Goal: Information Seeking & Learning: Learn about a topic

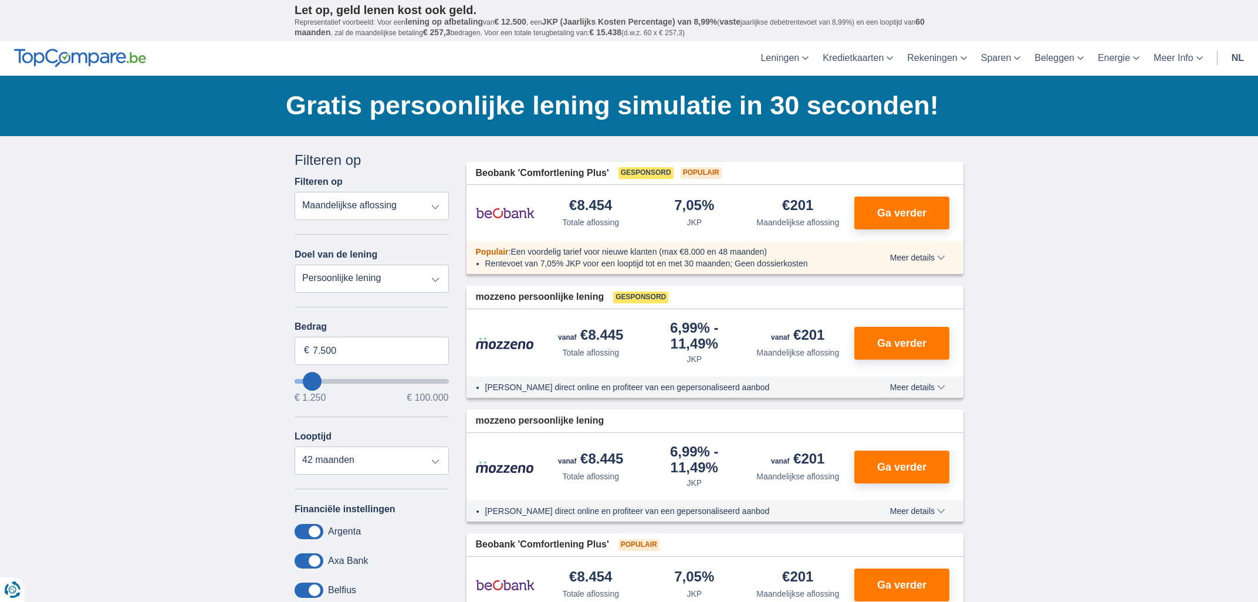
click at [53, 45] on header "Leningen Persoonlijke lening Hypothecaire lening Autolening Renovatielening Kre…" at bounding box center [629, 58] width 1258 height 35
click at [56, 63] on img at bounding box center [80, 58] width 132 height 19
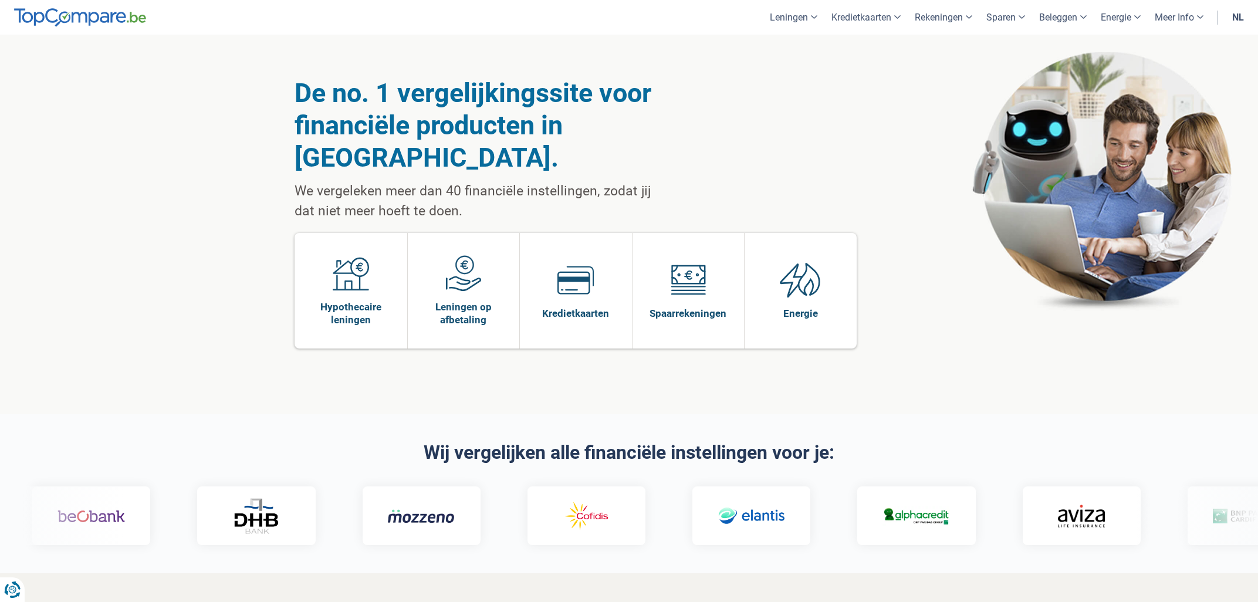
click at [736, 73] on div "De no. 1 vergelijkingssite voor financiële producten in [GEOGRAPHIC_DATA]. We v…" at bounding box center [629, 225] width 669 height 380
click at [1240, 17] on link "nl" at bounding box center [1238, 17] width 26 height 35
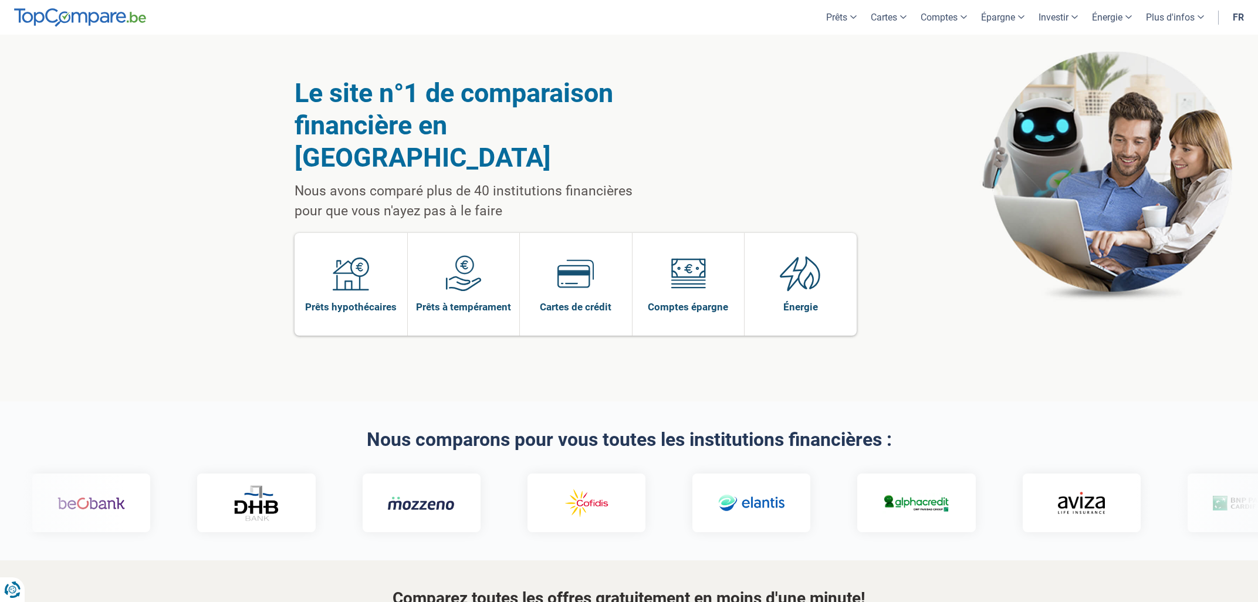
click at [734, 133] on div "Le site n°1 de comparaison financière en Belgique Nous avons comparé plus de 40…" at bounding box center [629, 218] width 669 height 367
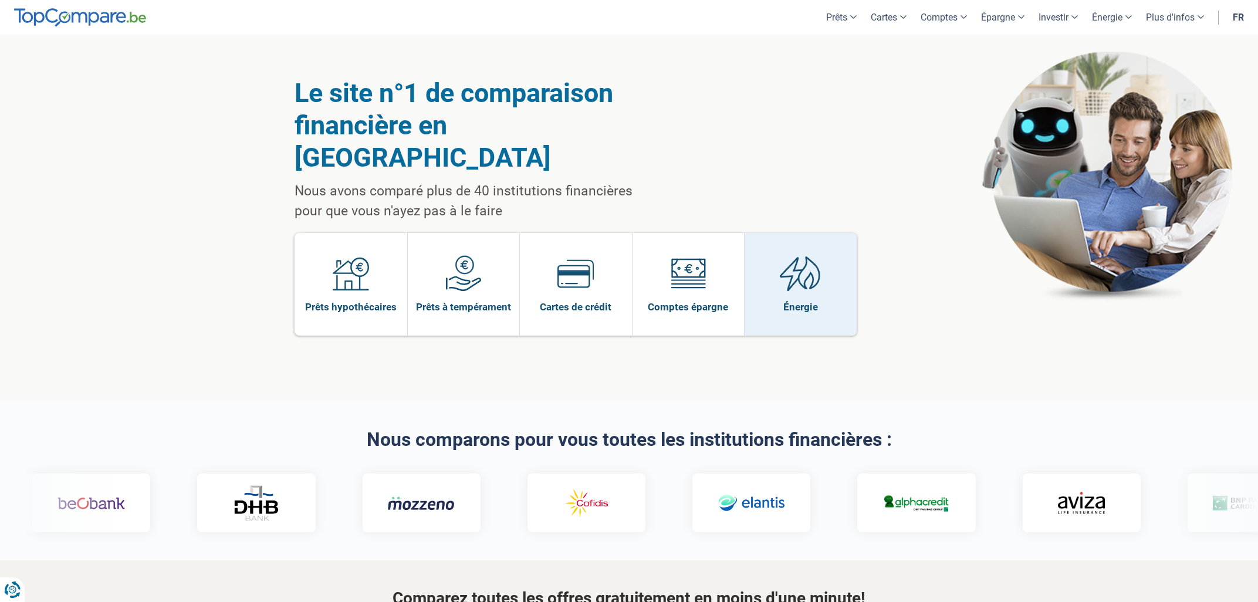
click at [826, 254] on link "Énergie" at bounding box center [801, 284] width 112 height 103
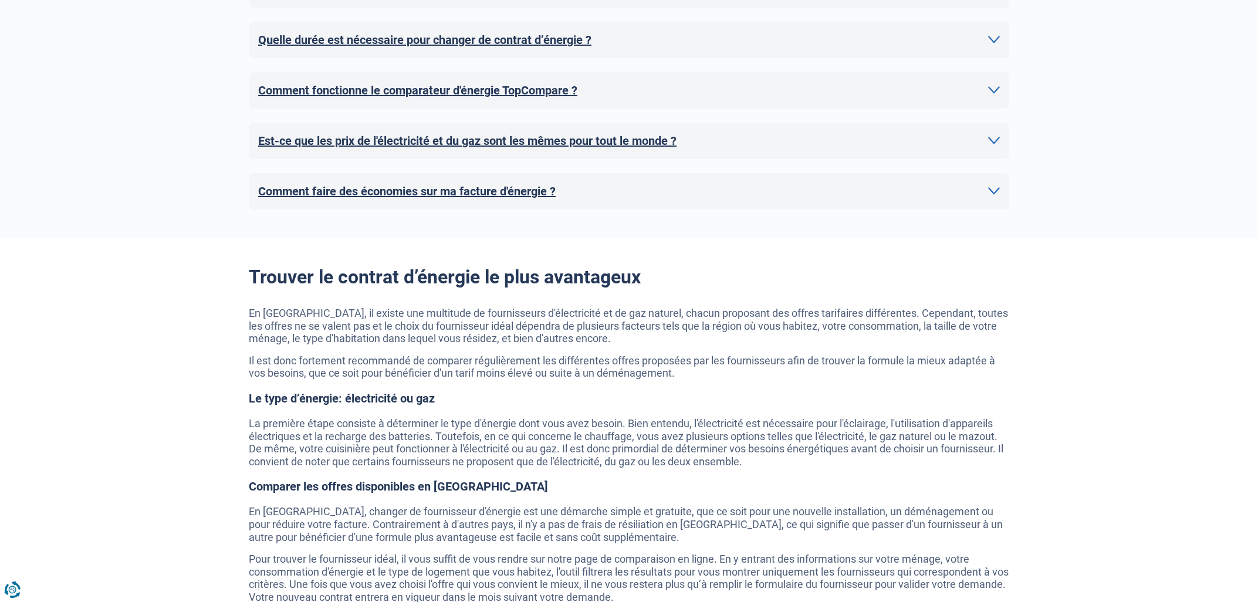
scroll to position [629, 0]
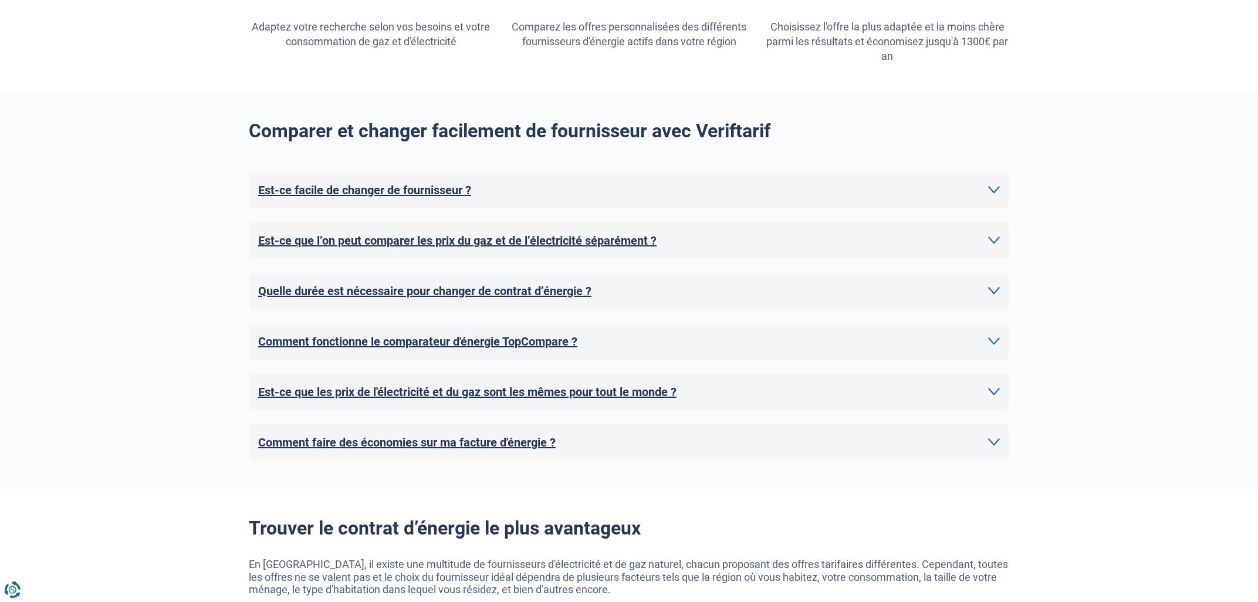
click at [973, 190] on link "Est-ce facile de changer de fournisseur ?" at bounding box center [629, 190] width 742 height 18
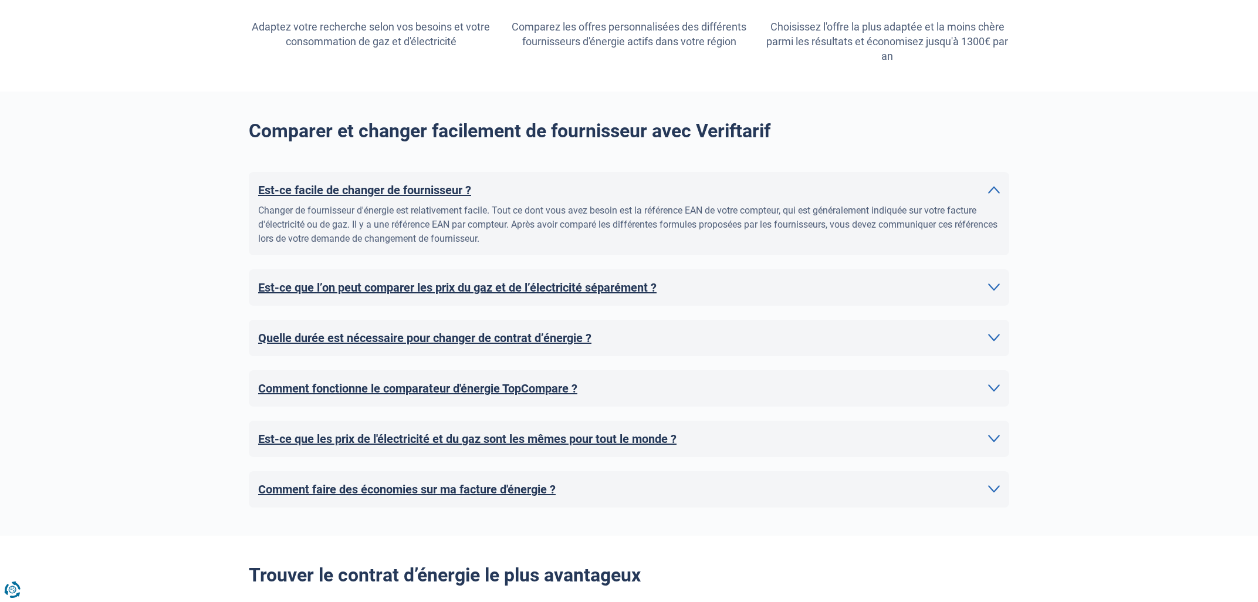
click at [973, 190] on link "Est-ce facile de changer de fournisseur ?" at bounding box center [629, 190] width 742 height 18
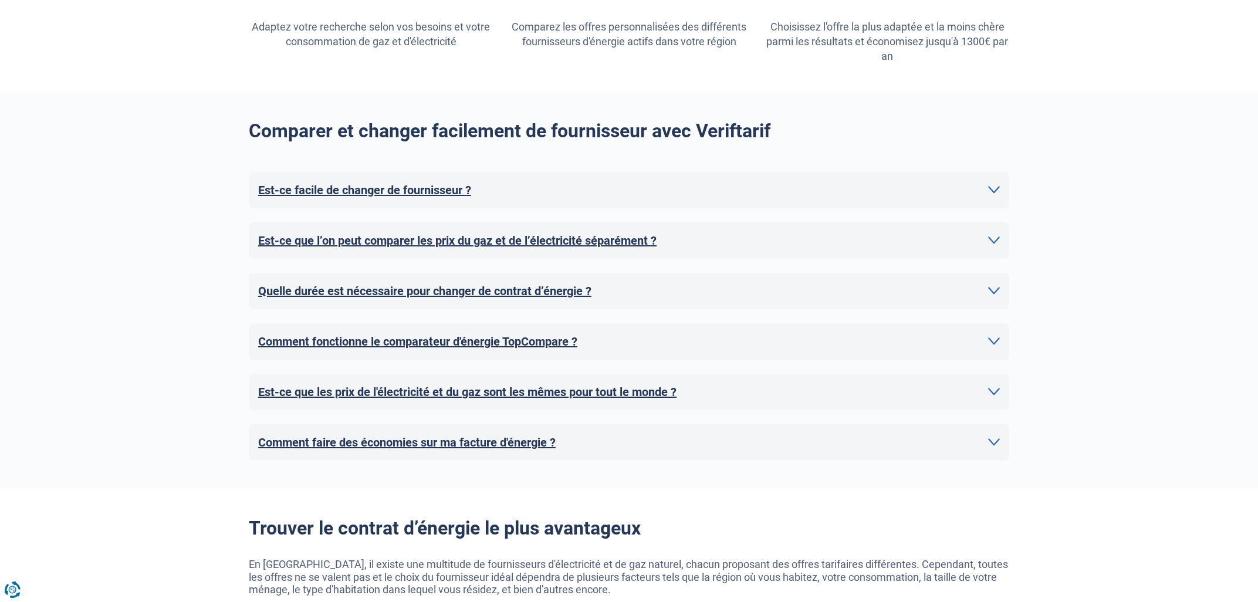
click at [967, 244] on link "Est-ce que l’on peut comparer les prix du gaz et de l’électricité séparément ?" at bounding box center [629, 241] width 742 height 18
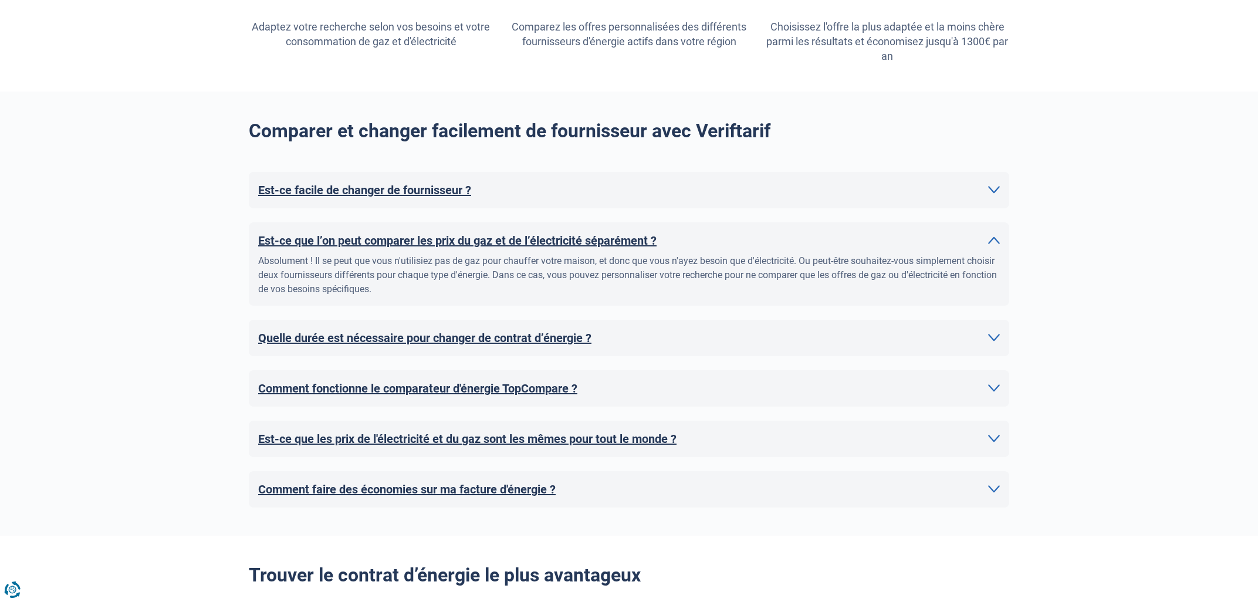
click at [967, 244] on link "Est-ce que l’on peut comparer les prix du gaz et de l’électricité séparément ?" at bounding box center [629, 241] width 742 height 18
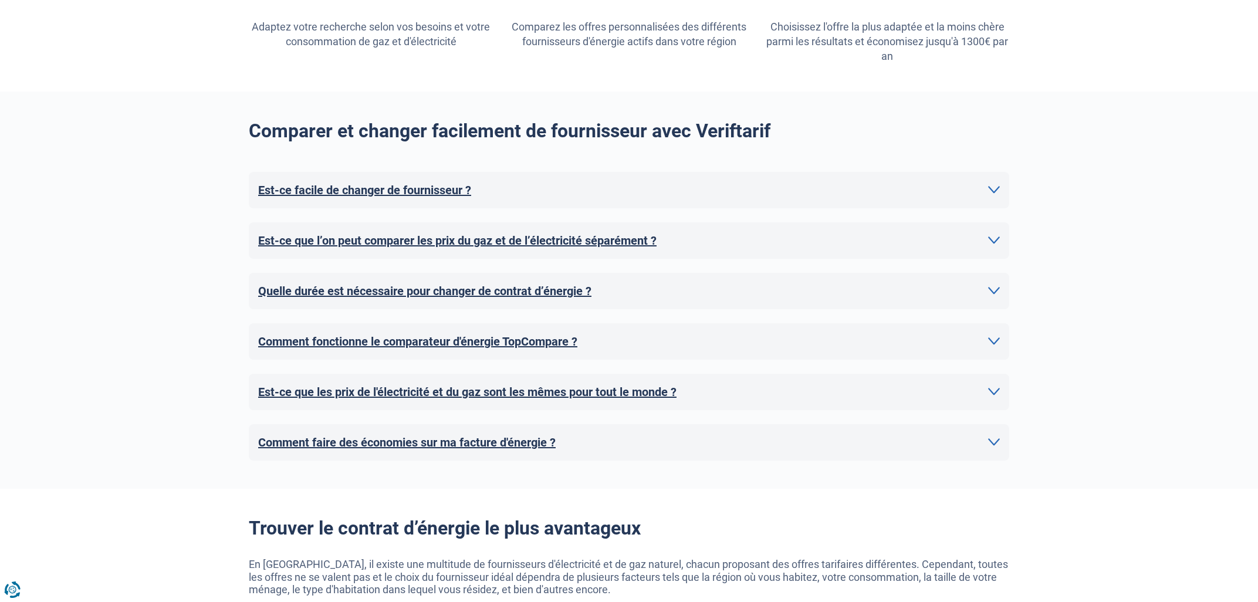
click at [805, 140] on h2 "Comparer et changer facilement de fournisseur avec Veriftarif" at bounding box center [629, 131] width 761 height 22
